Goal: Task Accomplishment & Management: Use online tool/utility

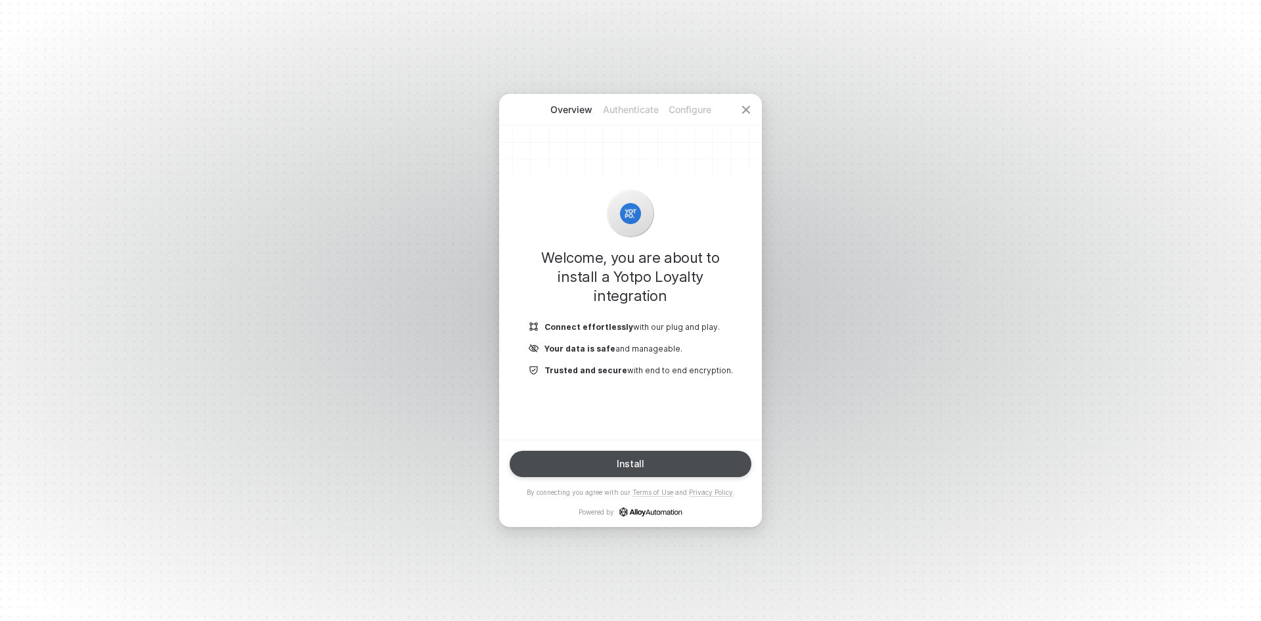
click at [692, 466] on button "Install" at bounding box center [631, 464] width 242 height 26
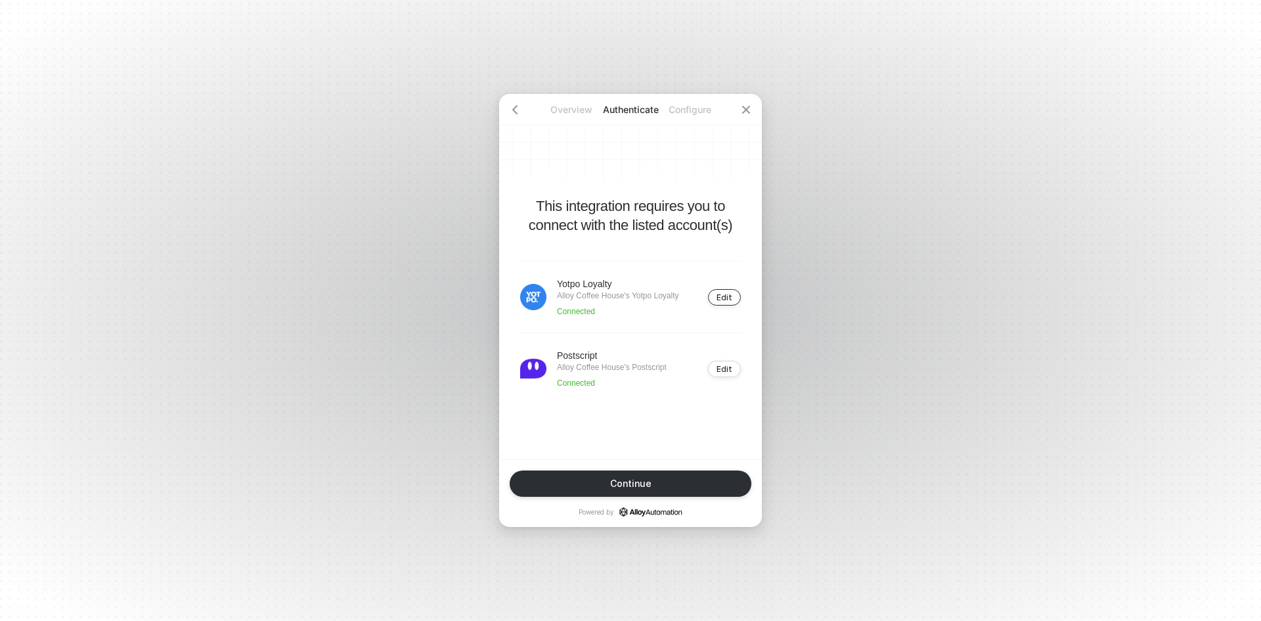
click at [725, 302] on div "Edit" at bounding box center [725, 297] width 16 height 10
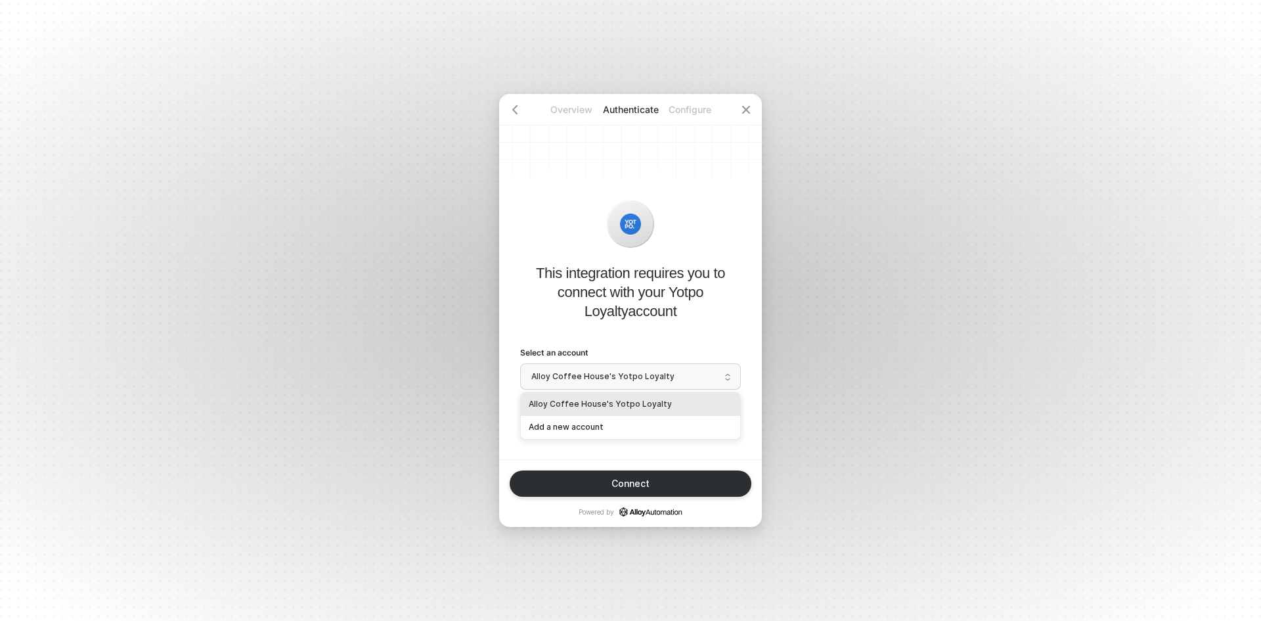
click at [631, 370] on span "Alloy Coffee House's Yotpo Loyalty" at bounding box center [631, 377] width 198 height 20
click at [632, 417] on div "Add a new account" at bounding box center [630, 427] width 219 height 23
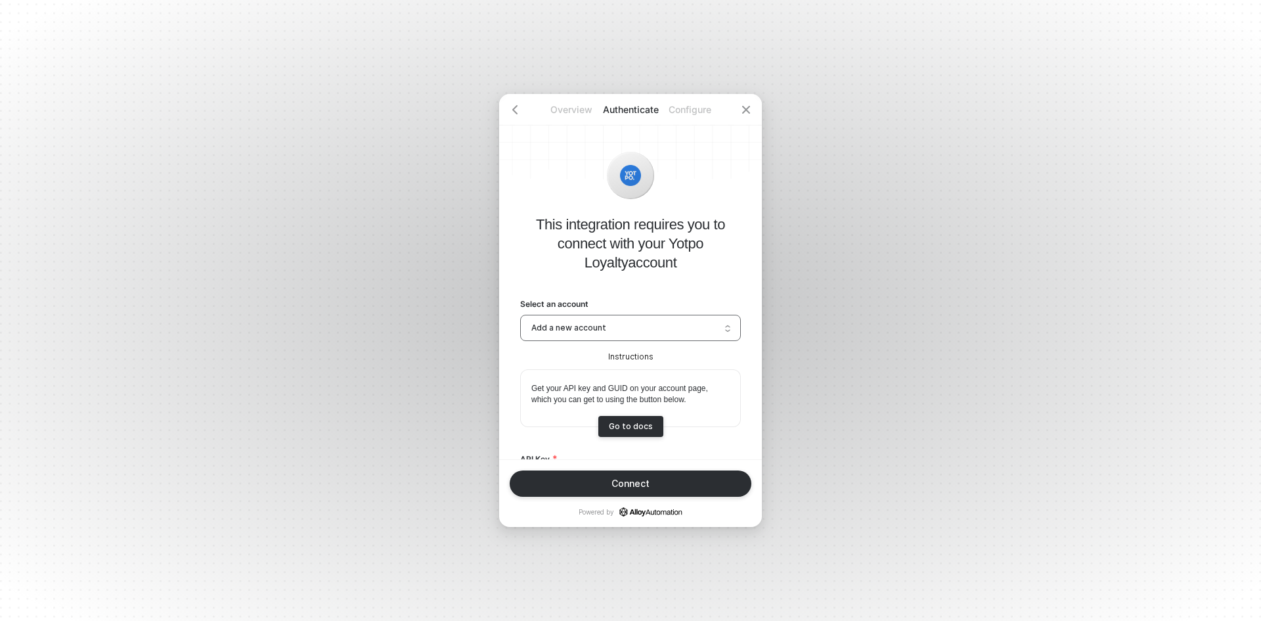
click at [658, 332] on span "Add a new account" at bounding box center [631, 328] width 198 height 20
click at [646, 355] on div "Alloy Coffee House's Yotpo Loyalty" at bounding box center [631, 356] width 204 height 12
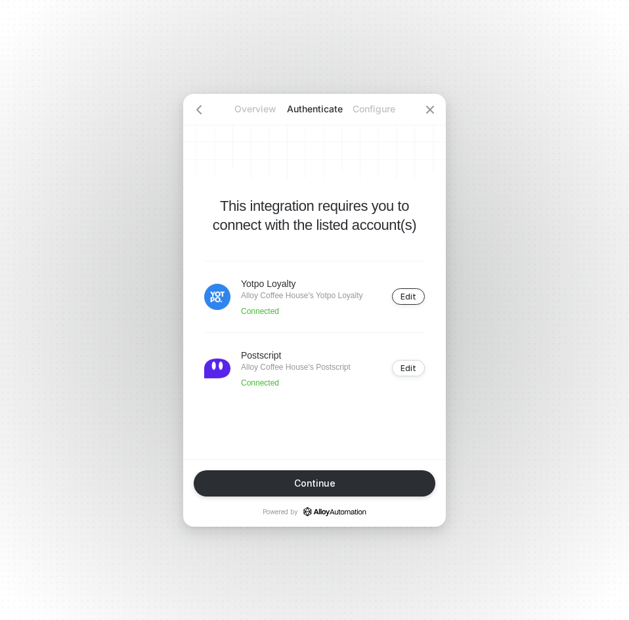
click at [408, 294] on div "Edit" at bounding box center [409, 297] width 16 height 10
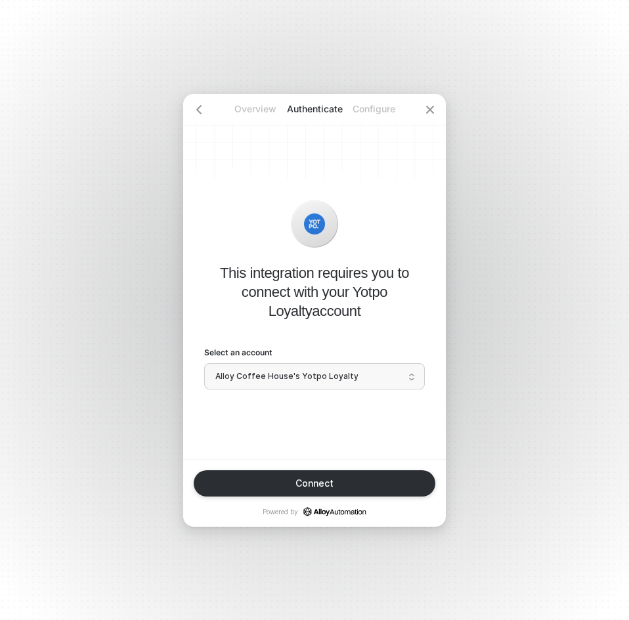
click at [329, 386] on span "Alloy Coffee House's Yotpo Loyalty" at bounding box center [314, 377] width 198 height 20
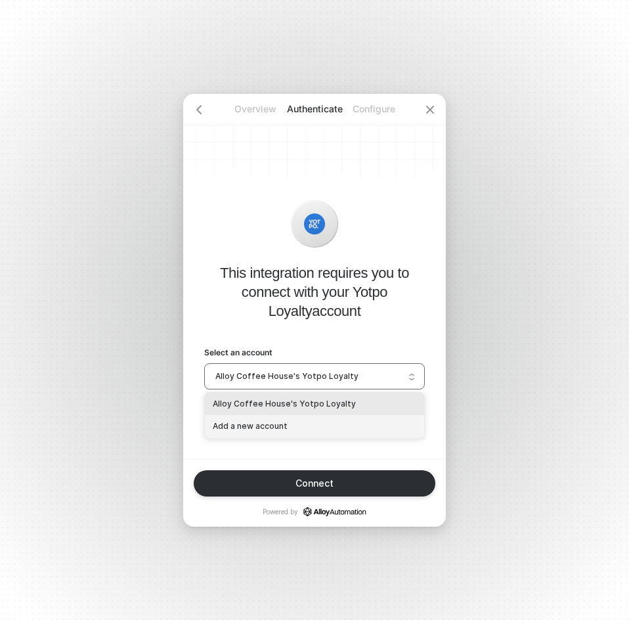
click at [326, 420] on div "Add a new account" at bounding box center [314, 426] width 219 height 23
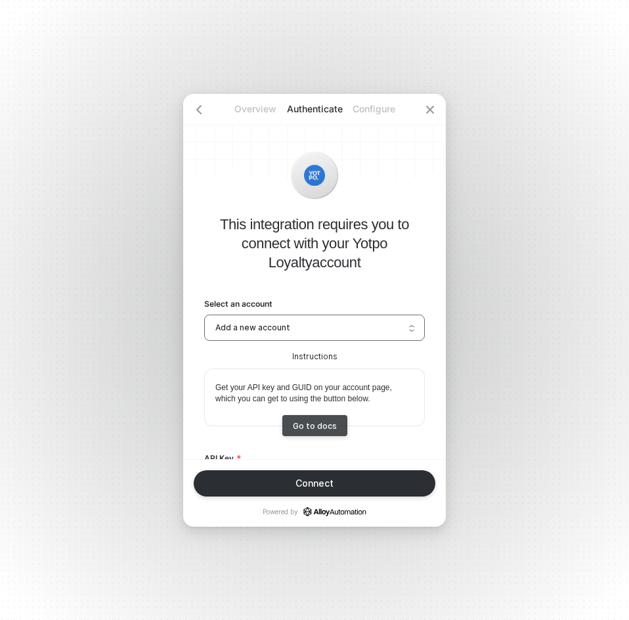
scroll to position [113, 0]
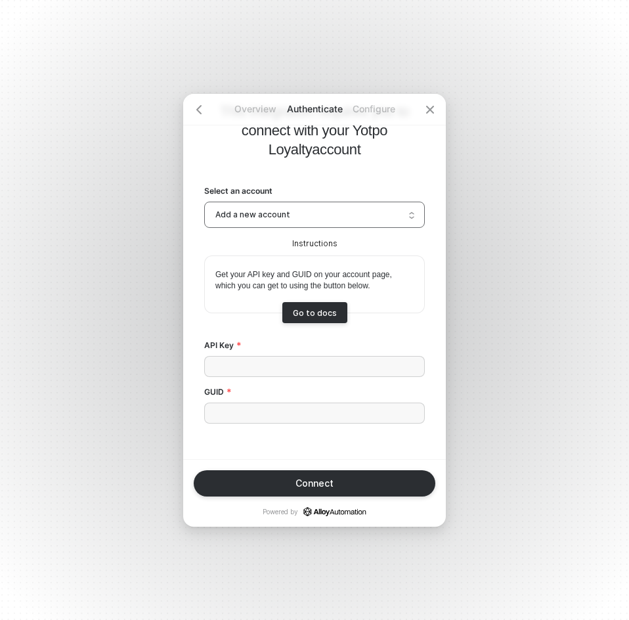
click at [300, 217] on span "Add a new account" at bounding box center [314, 215] width 198 height 20
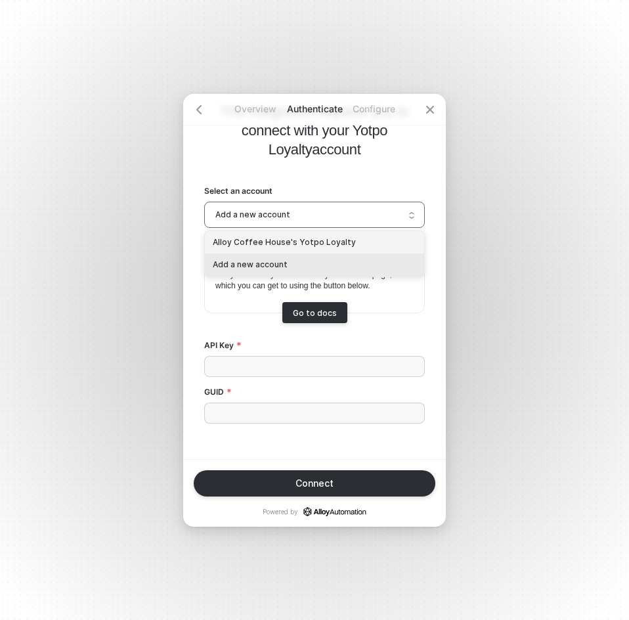
click at [295, 245] on div "Alloy Coffee House's Yotpo Loyalty" at bounding box center [315, 243] width 204 height 12
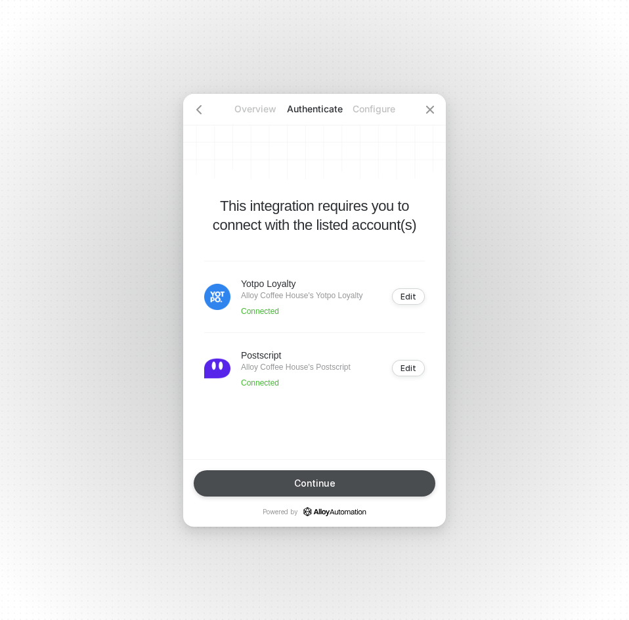
click at [302, 490] on button "Continue" at bounding box center [315, 483] width 242 height 26
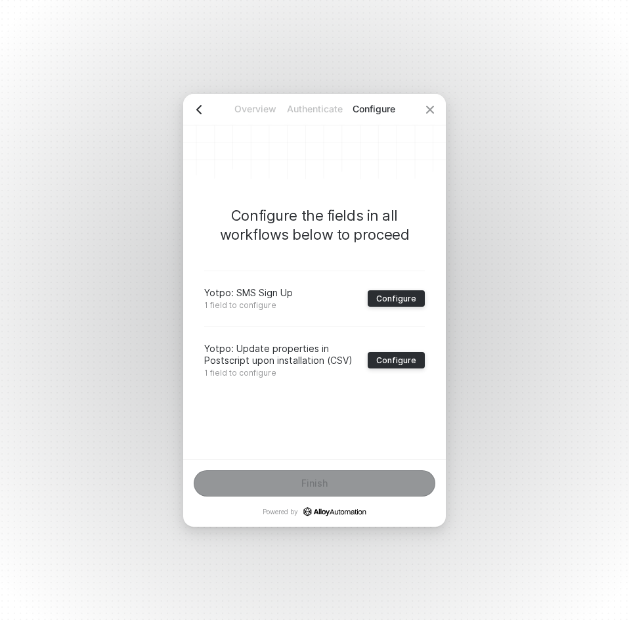
click at [204, 107] on div at bounding box center [199, 110] width 32 height 32
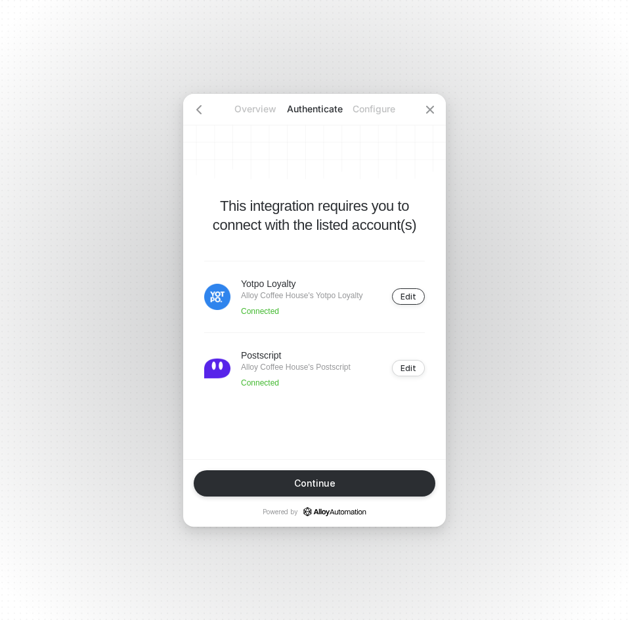
click at [405, 291] on button "Edit" at bounding box center [408, 296] width 33 height 16
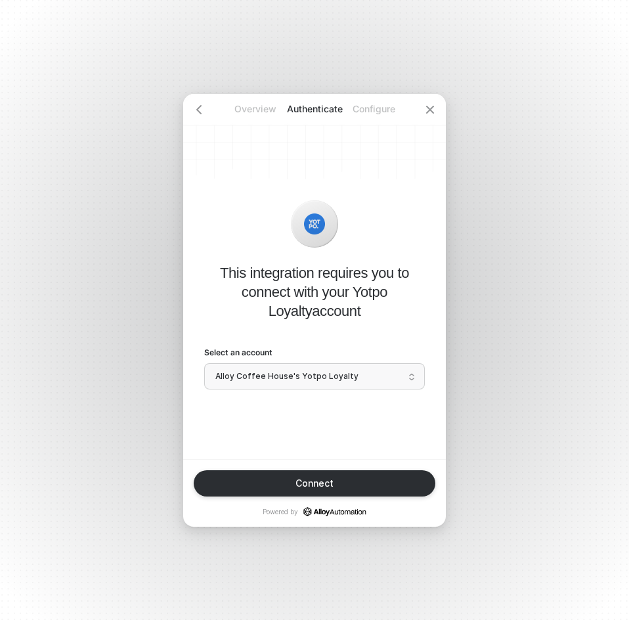
click at [314, 381] on span "Alloy Coffee House's Yotpo Loyalty" at bounding box center [314, 377] width 198 height 20
